Goal: Use online tool/utility: Utilize a website feature to perform a specific function

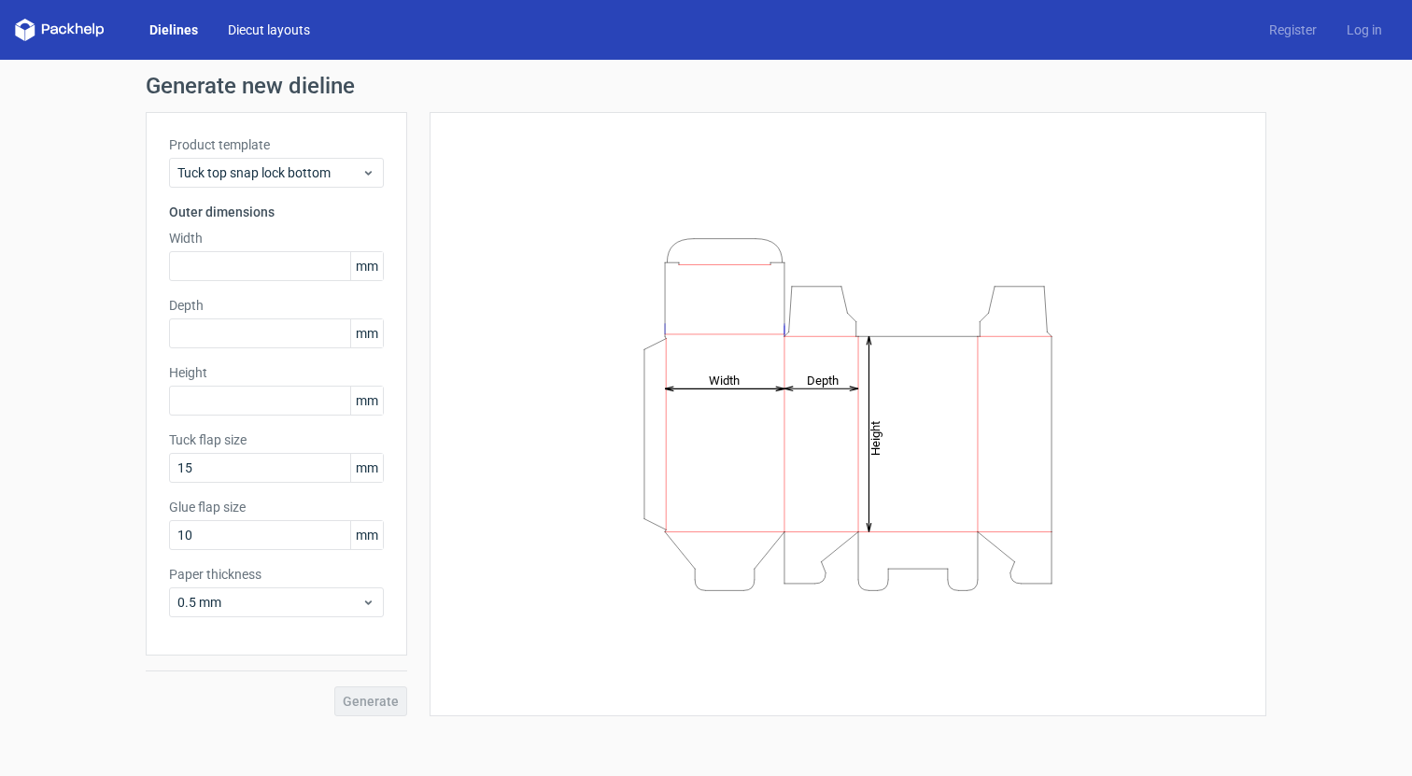
click at [281, 24] on link "Diecut layouts" at bounding box center [269, 30] width 112 height 19
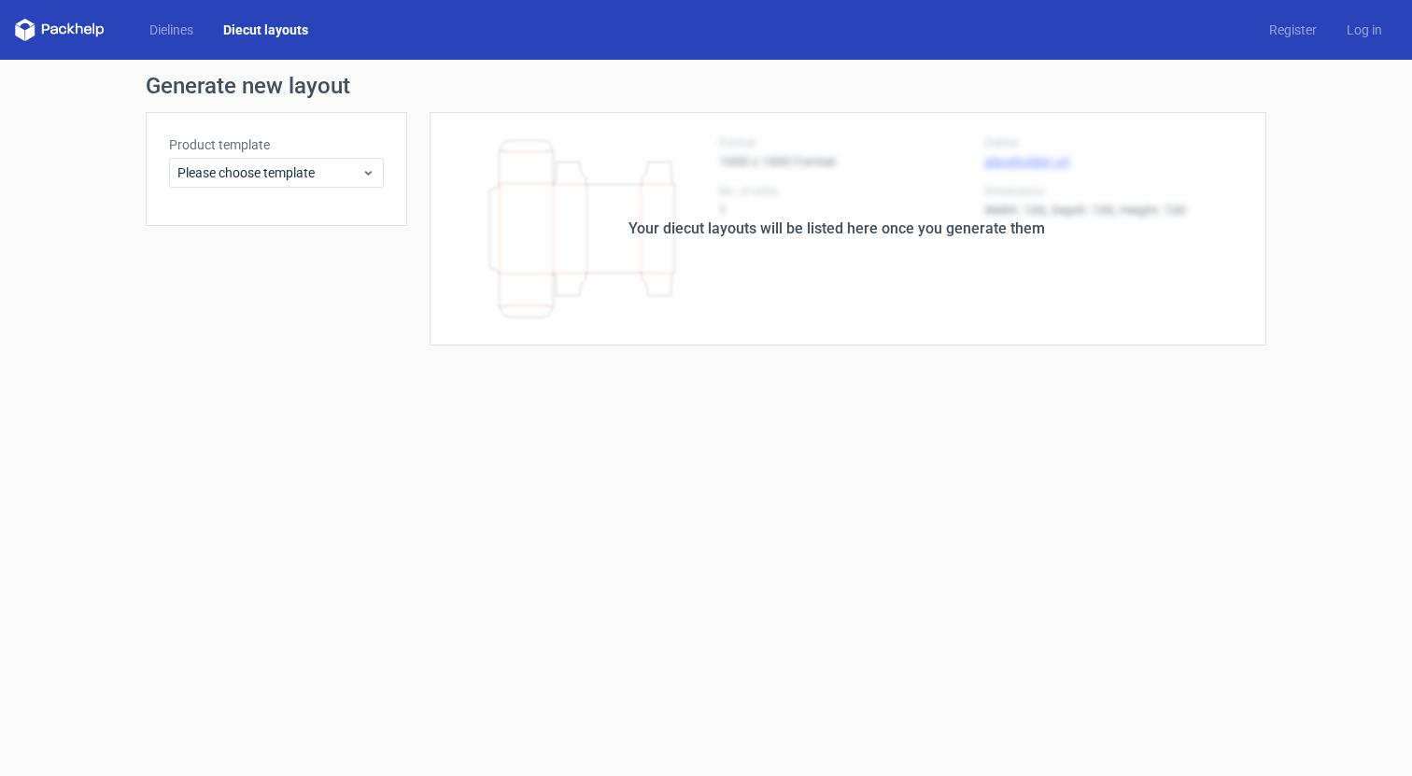
click at [252, 191] on div "Product template Please choose template" at bounding box center [277, 169] width 262 height 114
click at [251, 174] on span "Please choose template" at bounding box center [269, 172] width 184 height 19
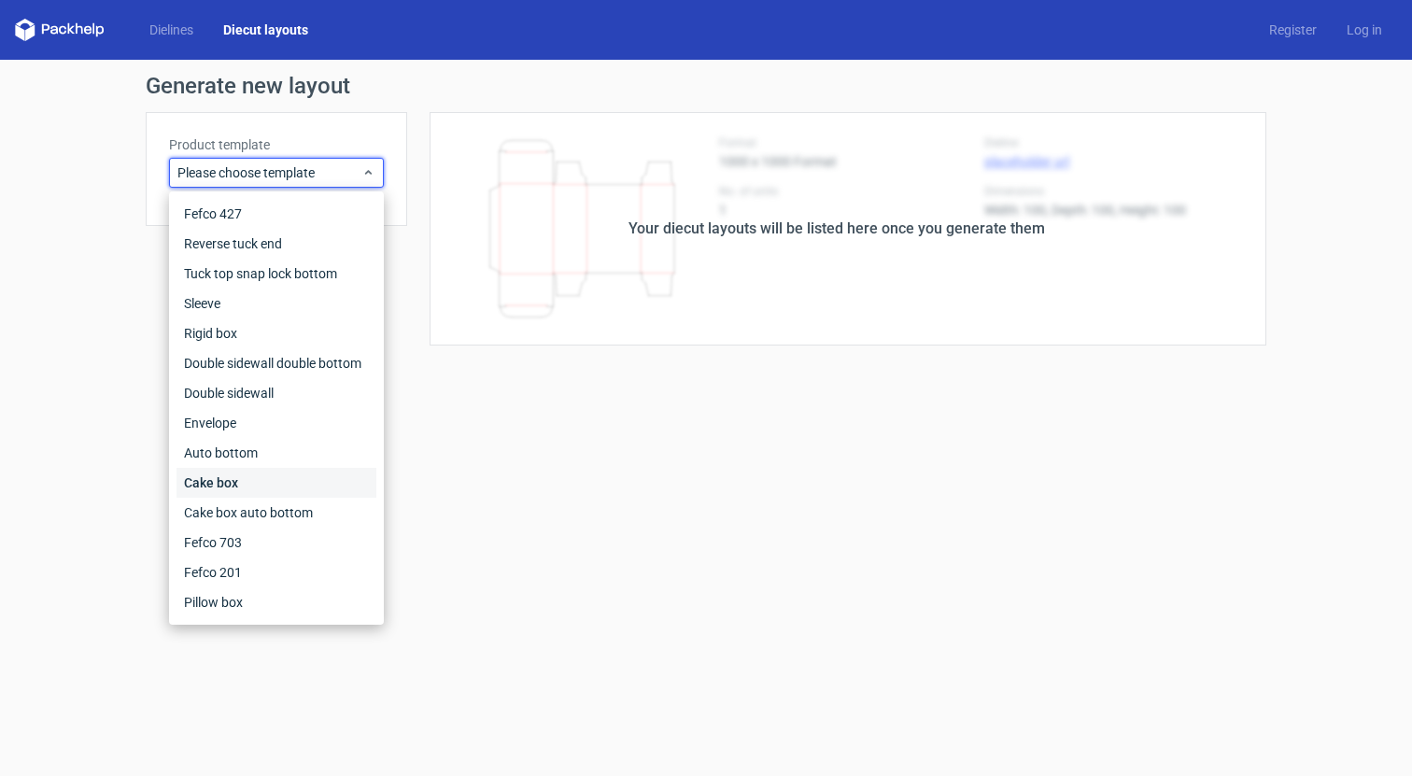
click at [295, 478] on div "Cake box" at bounding box center [277, 483] width 200 height 30
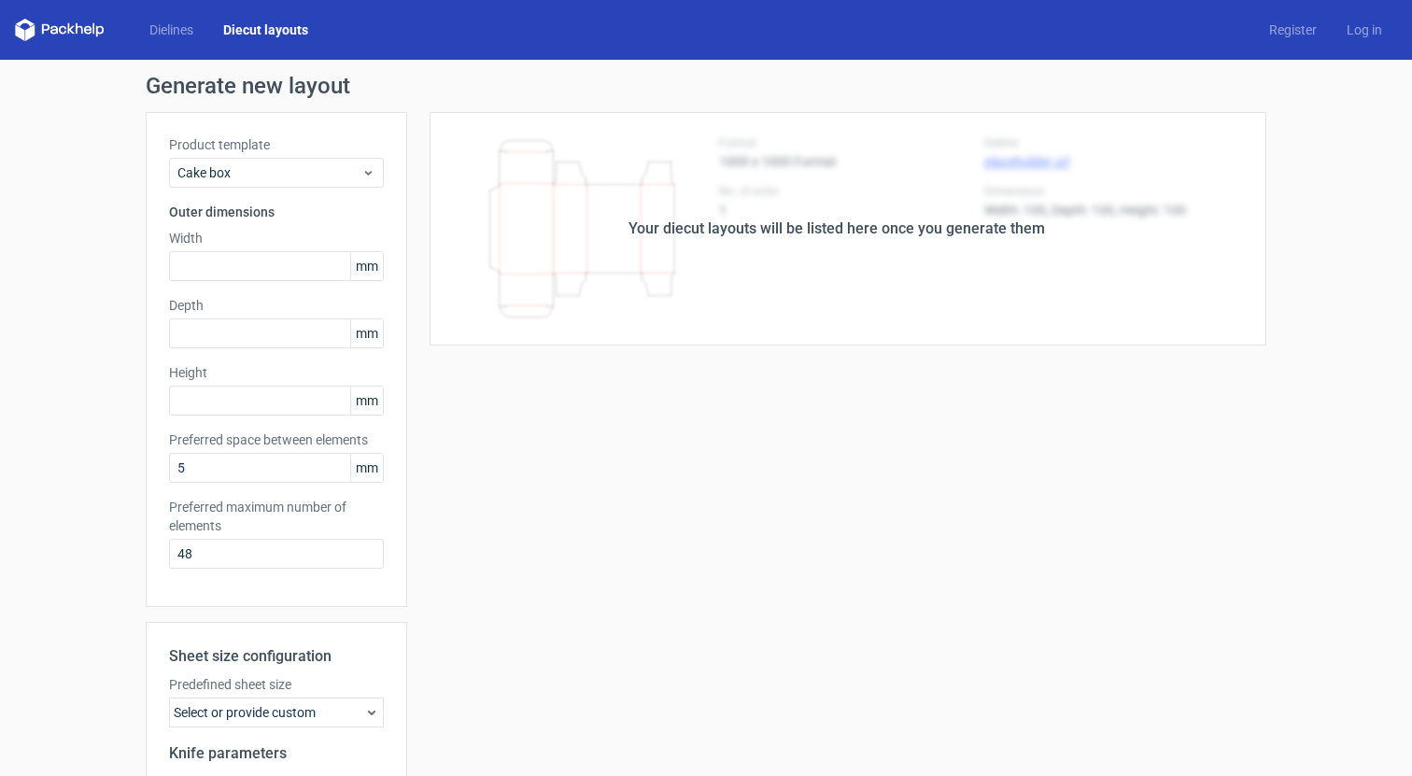
scroll to position [151, 0]
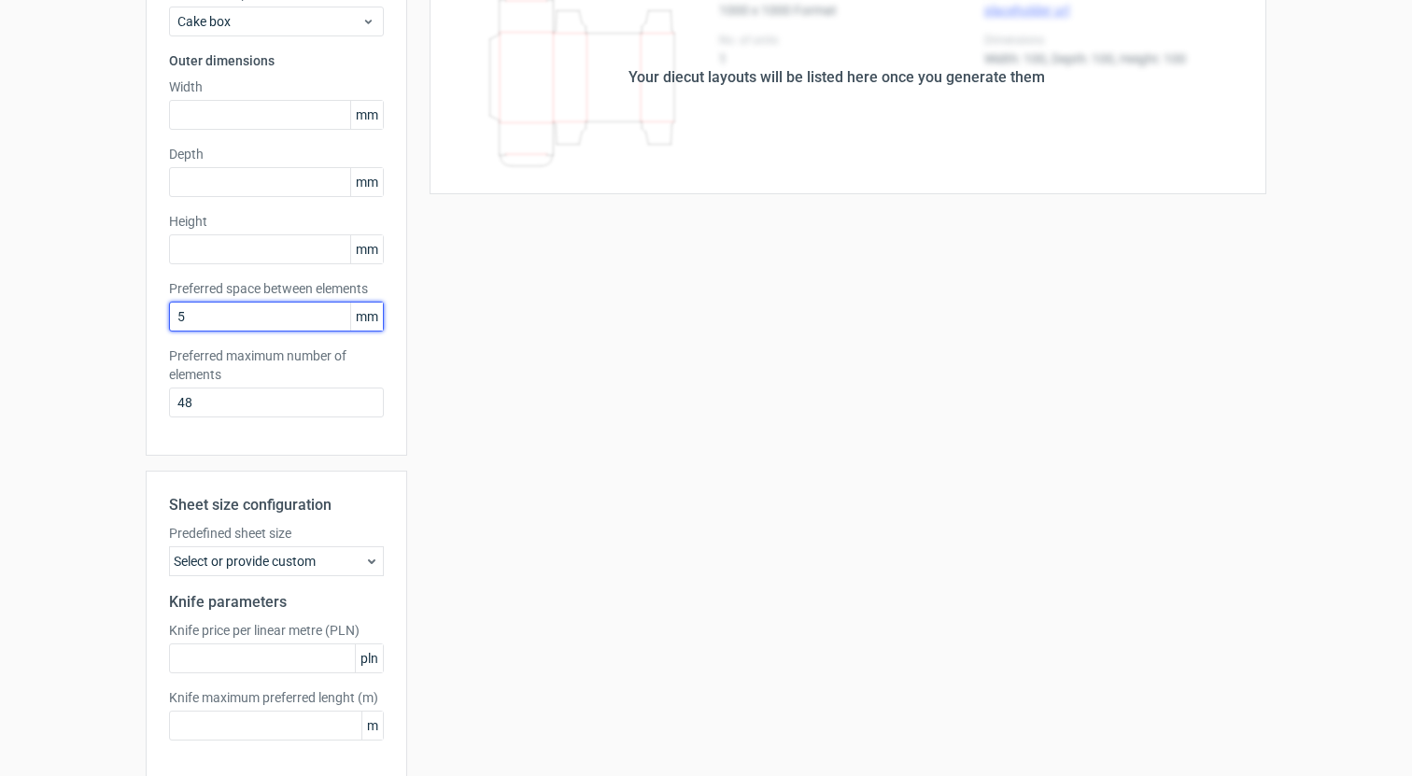
click at [297, 303] on input "5" at bounding box center [276, 317] width 215 height 30
